Goal: Transaction & Acquisition: Purchase product/service

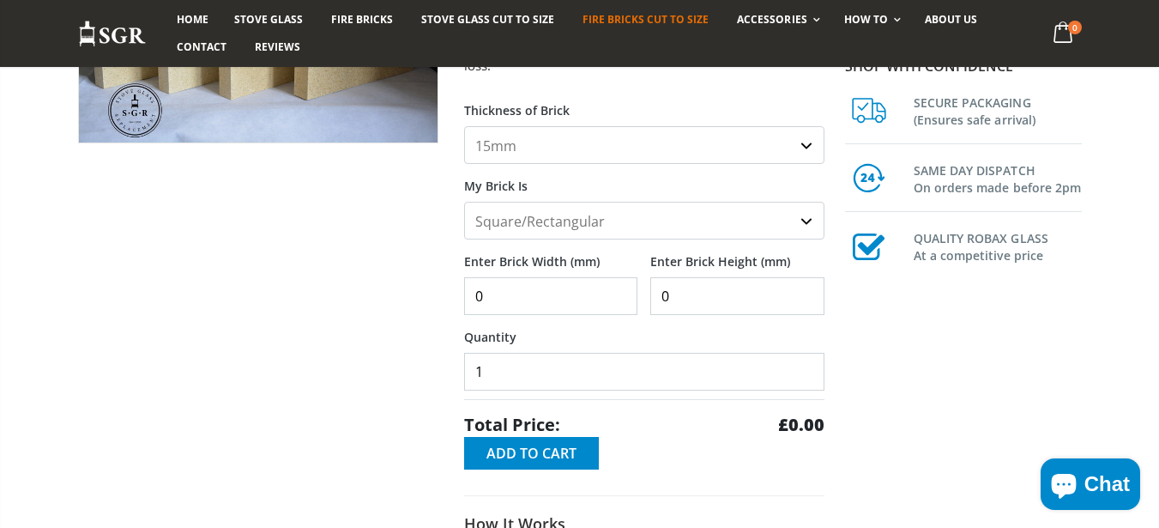
scroll to position [309, 0]
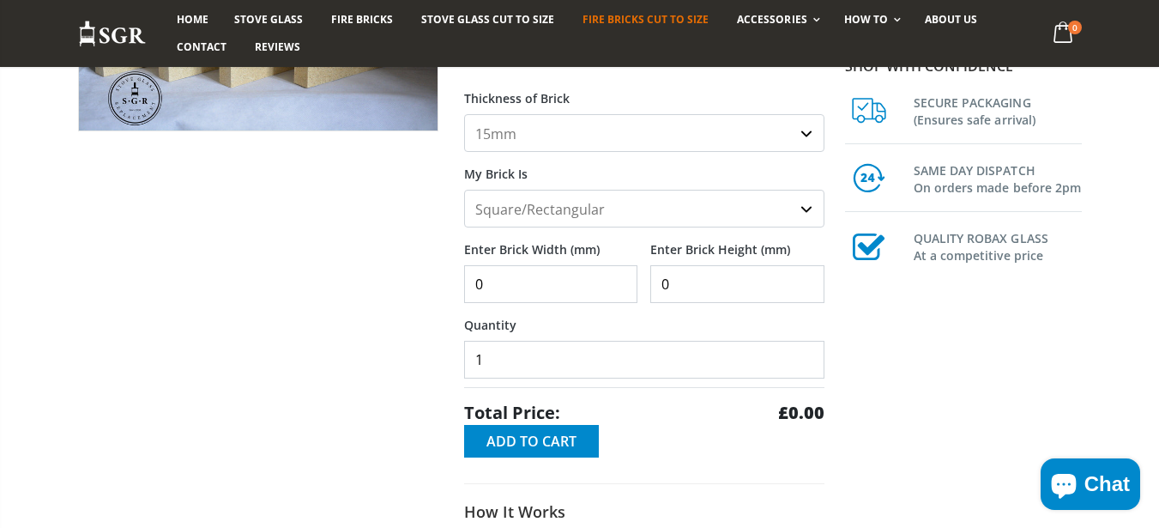
click at [527, 274] on input "0" at bounding box center [551, 284] width 174 height 38
click at [529, 275] on input "0" at bounding box center [551, 284] width 174 height 38
click at [530, 276] on input "0" at bounding box center [551, 284] width 174 height 38
type input "259"
type input "154"
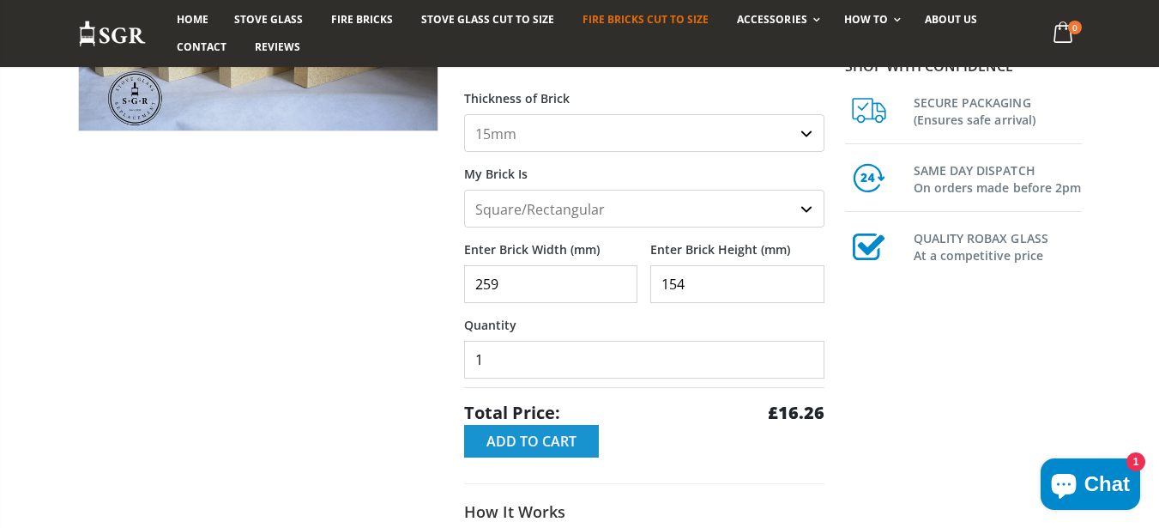
click at [560, 432] on span "Add to Cart" at bounding box center [532, 441] width 90 height 19
